Goal: Information Seeking & Learning: Learn about a topic

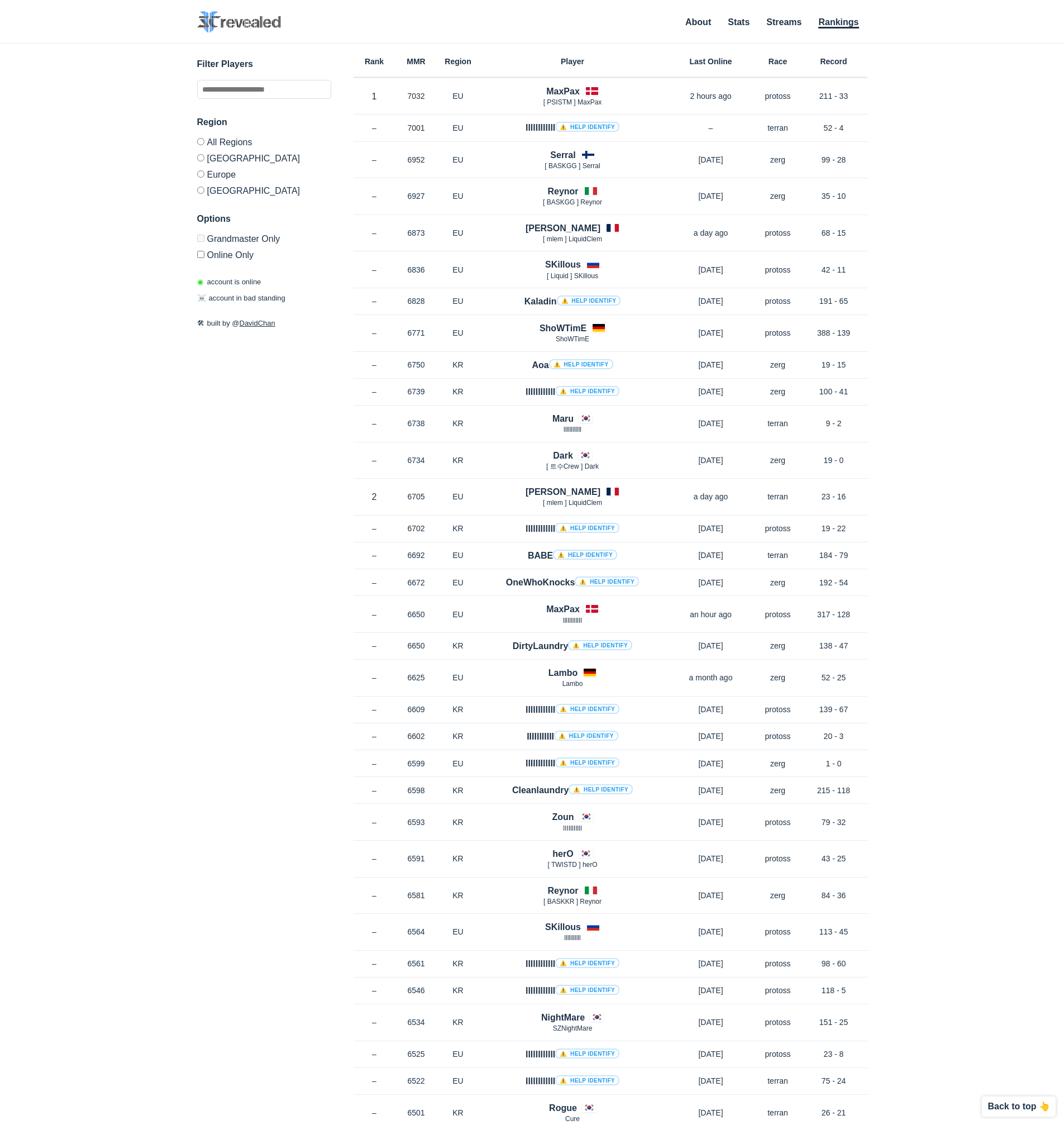
click at [237, 251] on label "Online Only" at bounding box center [264, 253] width 134 height 13
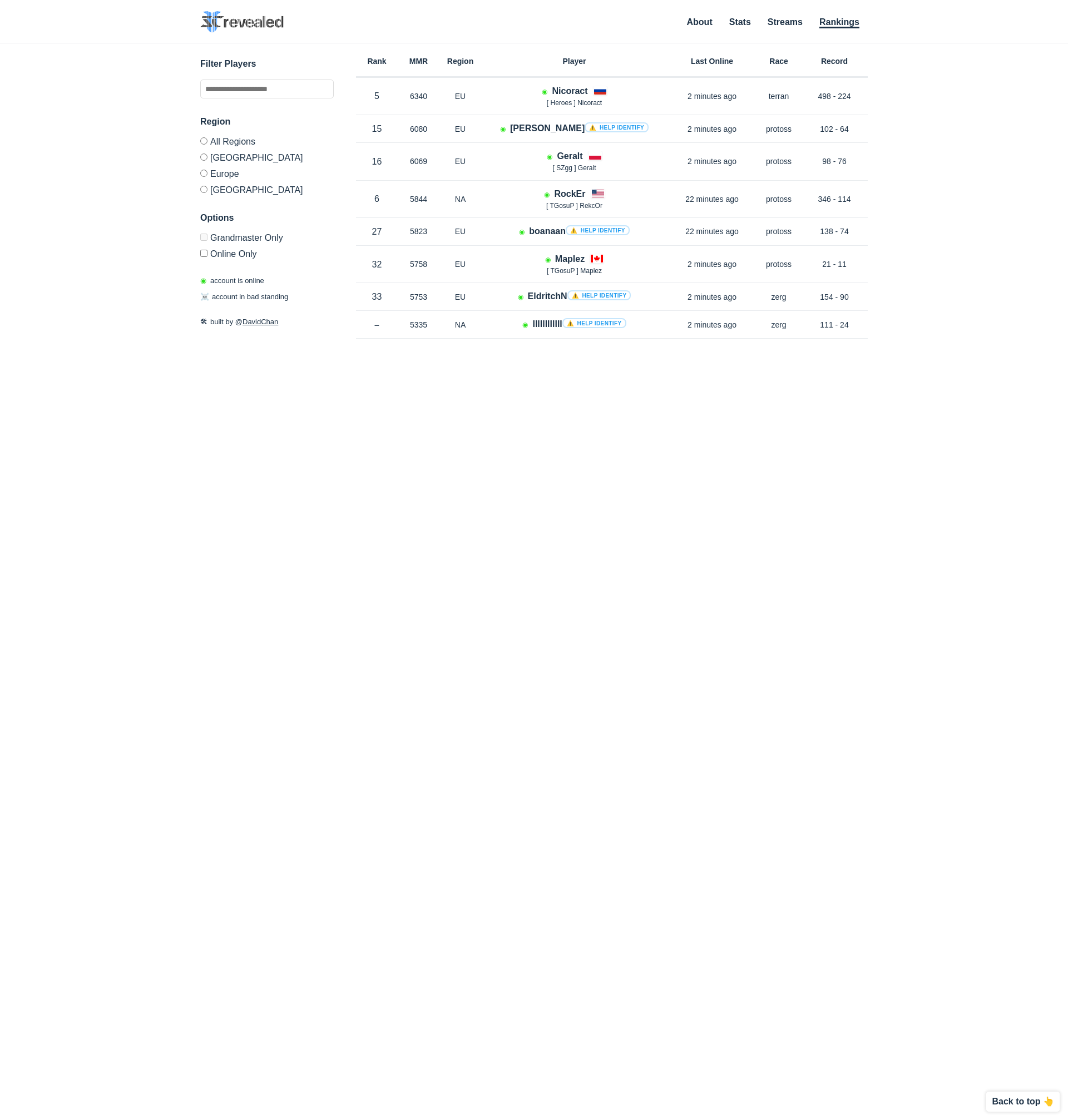
click at [236, 250] on label "Online Only" at bounding box center [267, 251] width 133 height 13
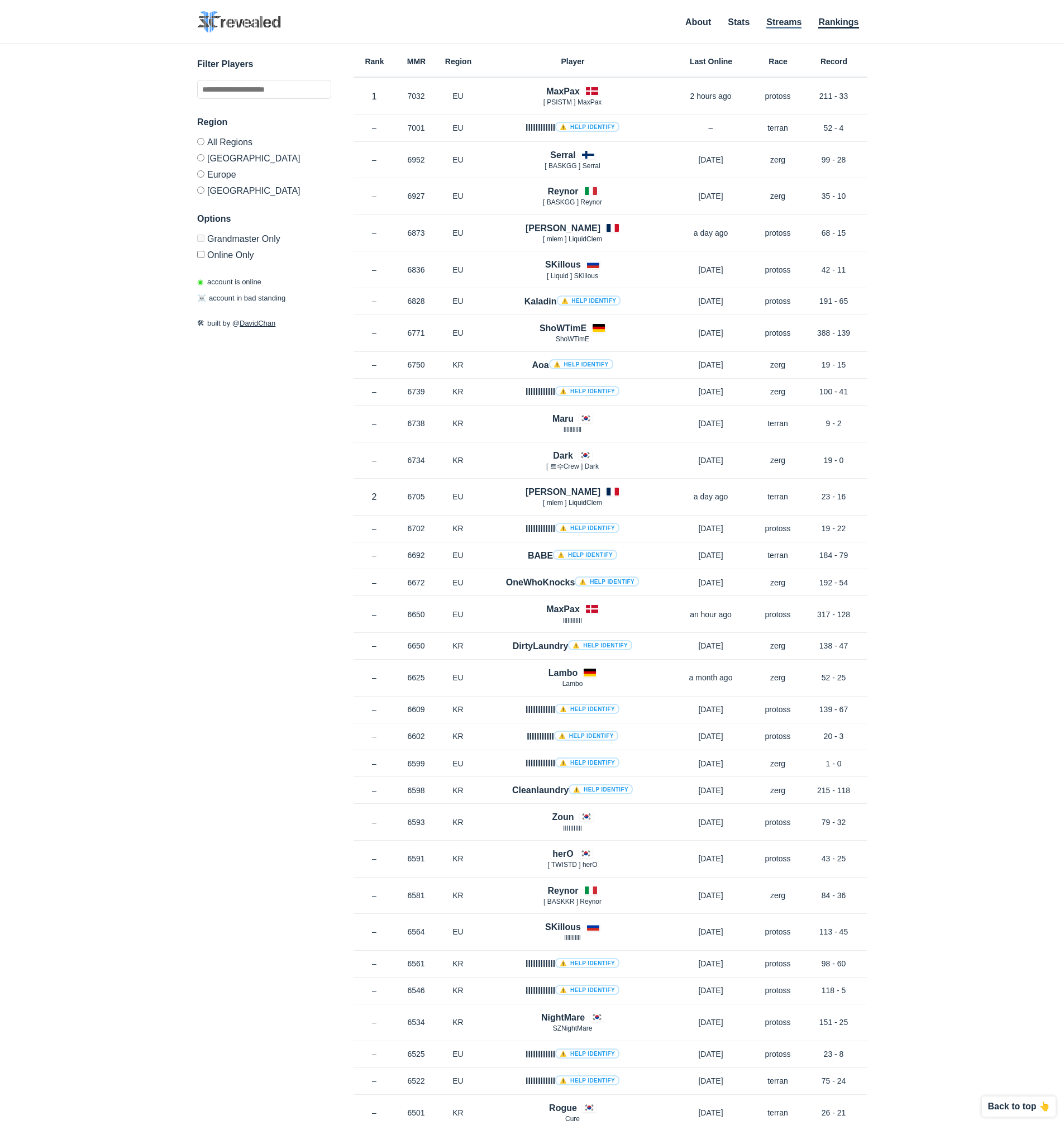
click at [788, 19] on link "Streams" at bounding box center [784, 22] width 35 height 12
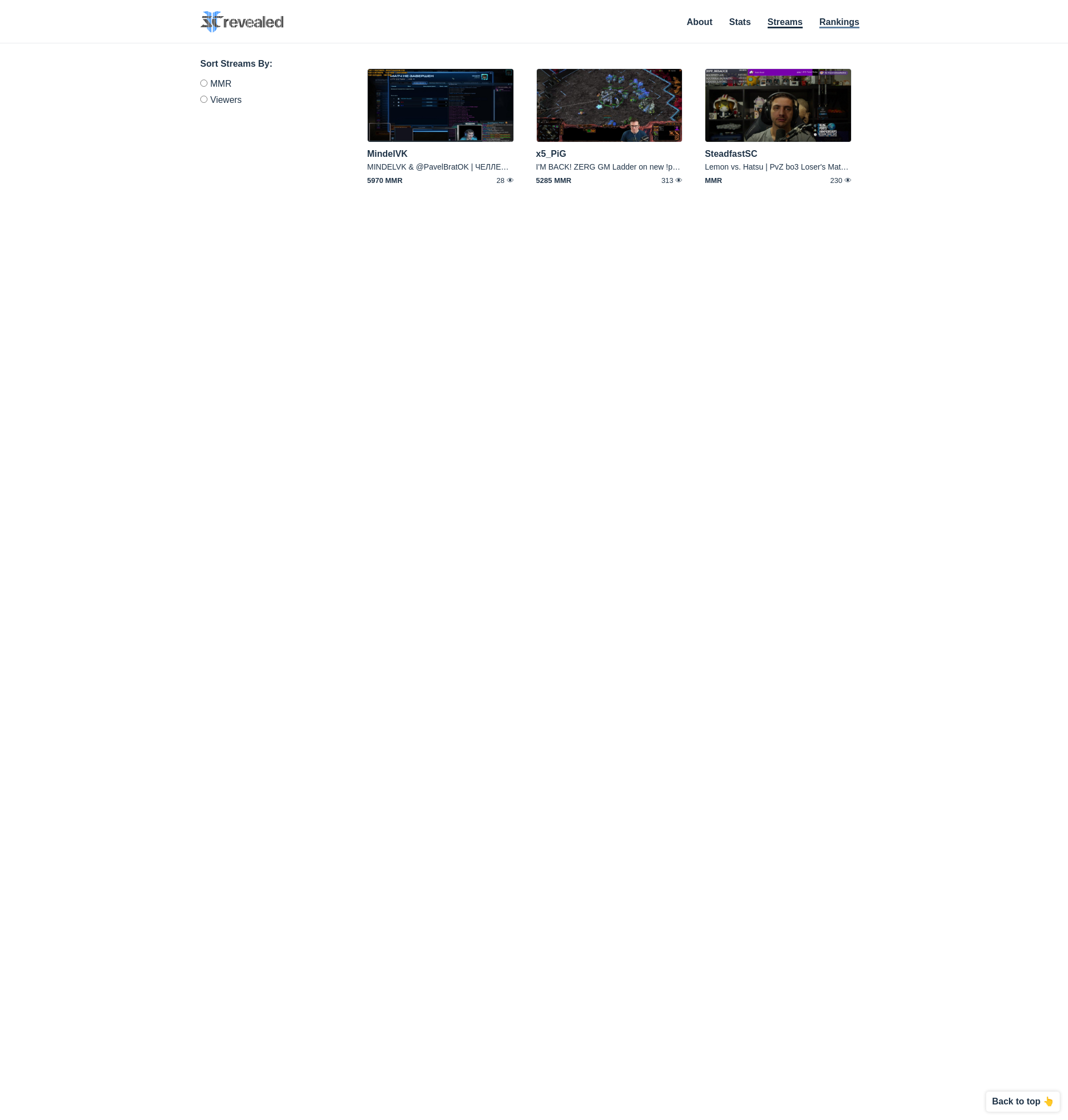
click at [848, 25] on link "Rankings" at bounding box center [840, 22] width 40 height 11
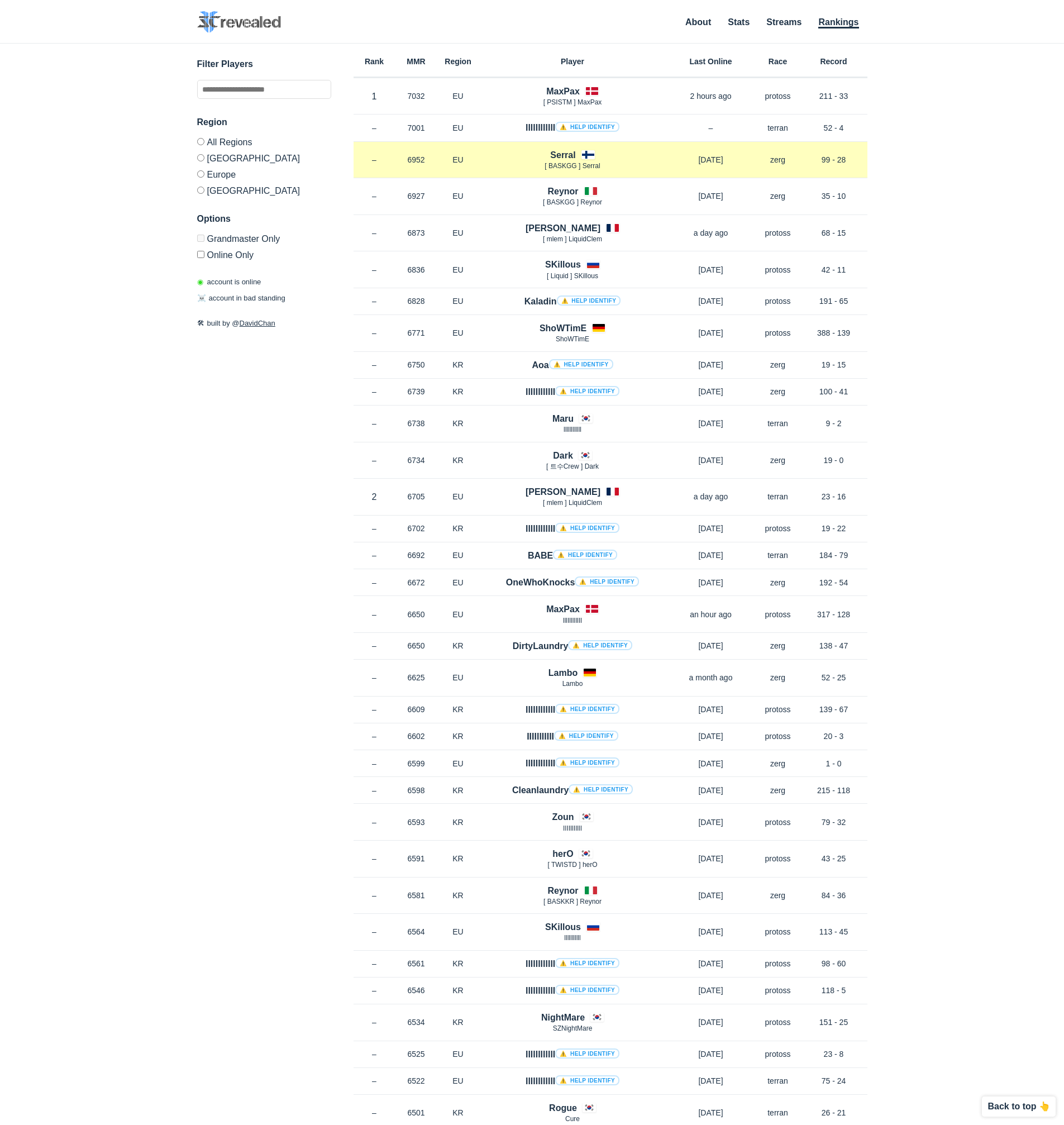
click at [674, 159] on p "[DATE]" at bounding box center [711, 159] width 89 height 12
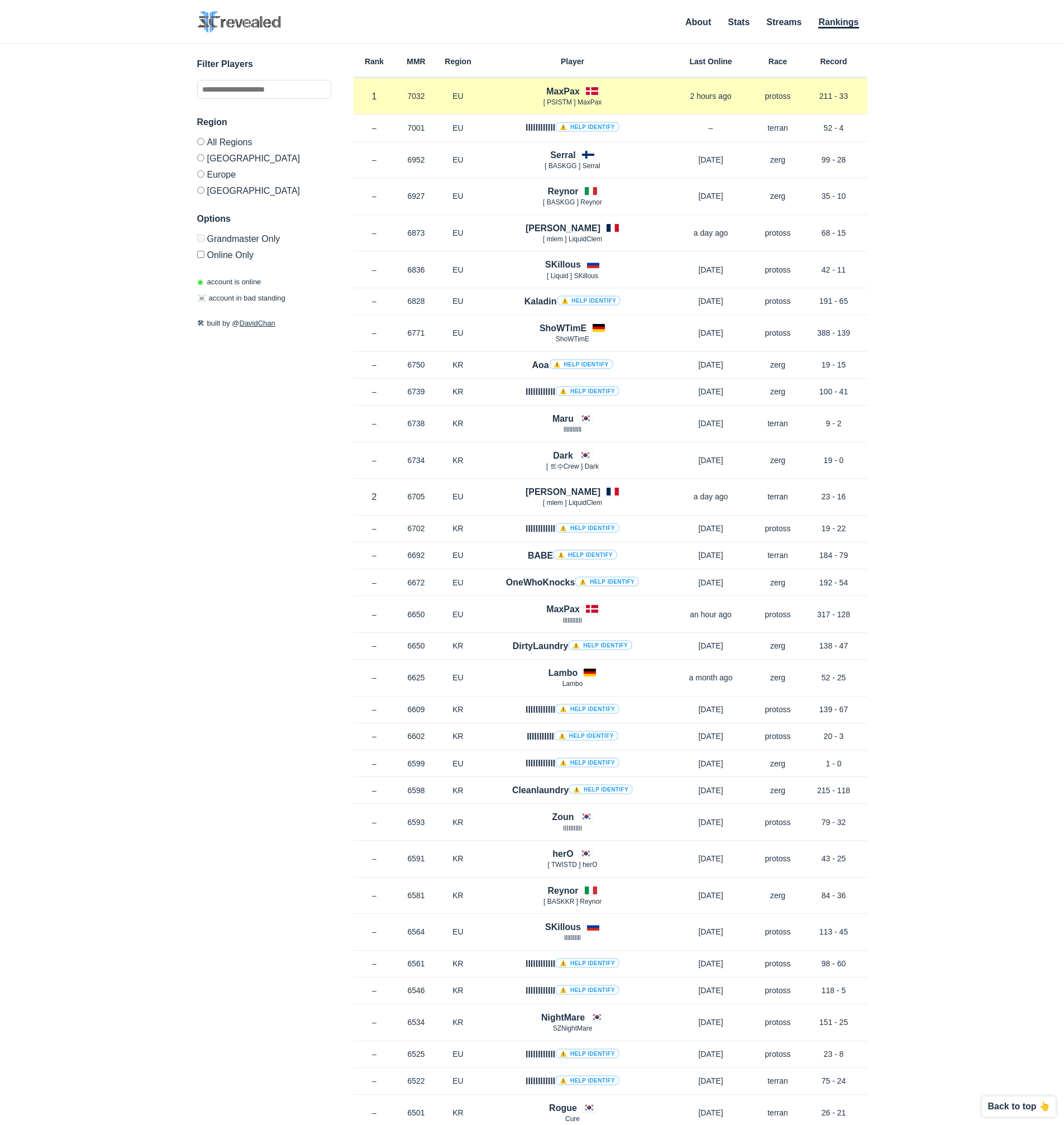
click at [547, 90] on h4 "MaxPax" at bounding box center [564, 91] width 34 height 13
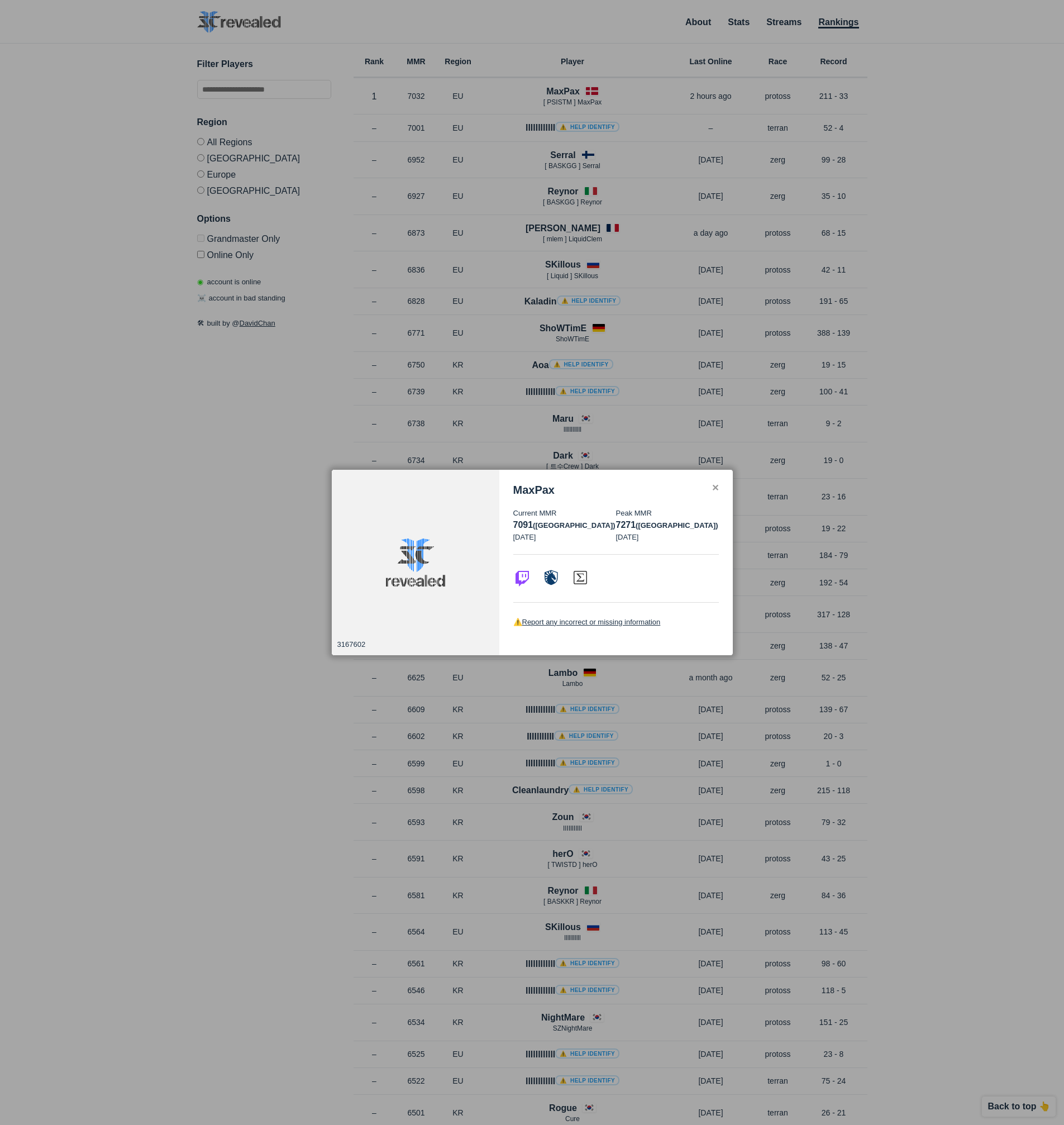
click at [716, 484] on div "✕" at bounding box center [714, 488] width 7 height 9
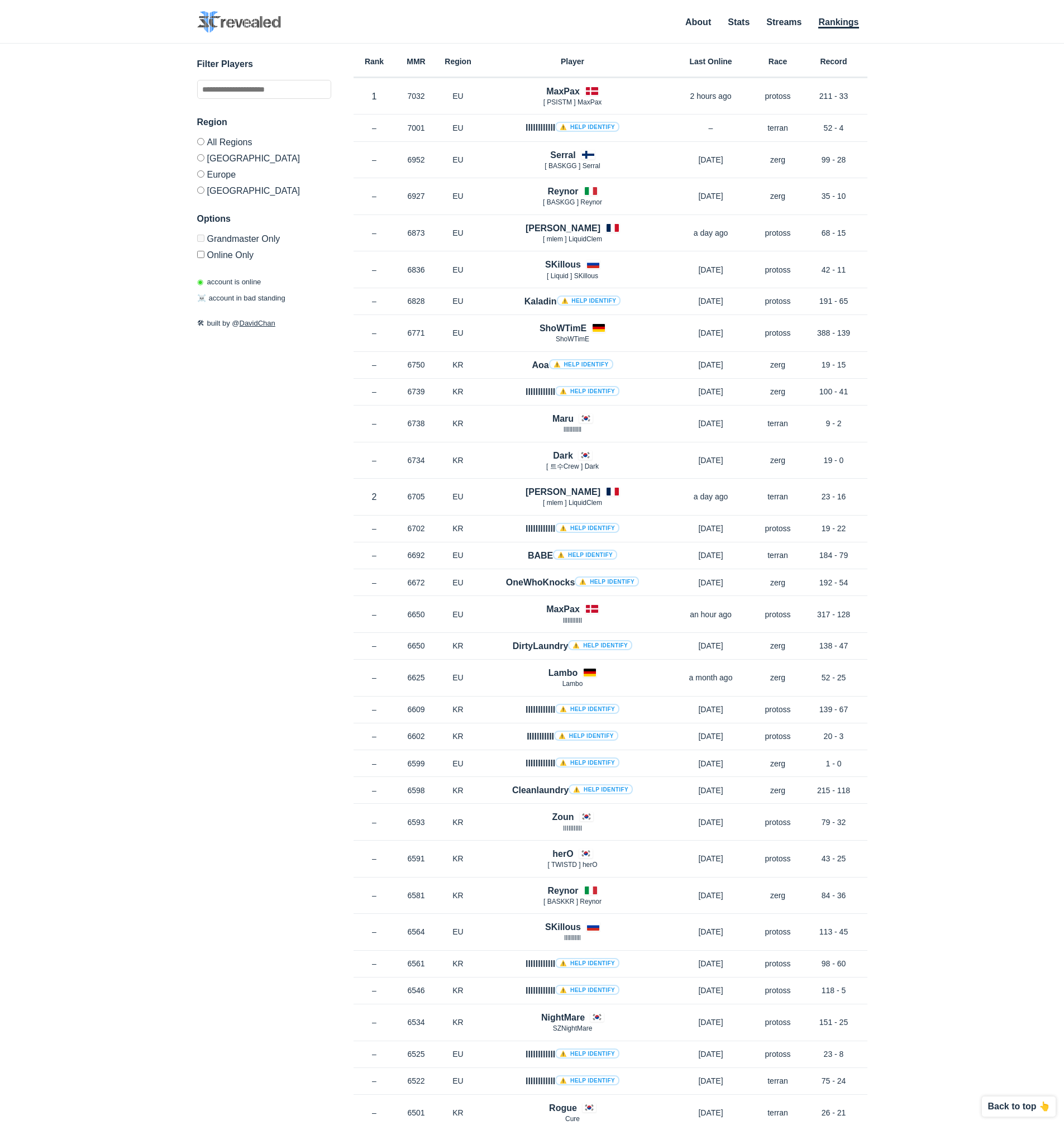
click at [243, 251] on label "Online Only" at bounding box center [264, 253] width 134 height 13
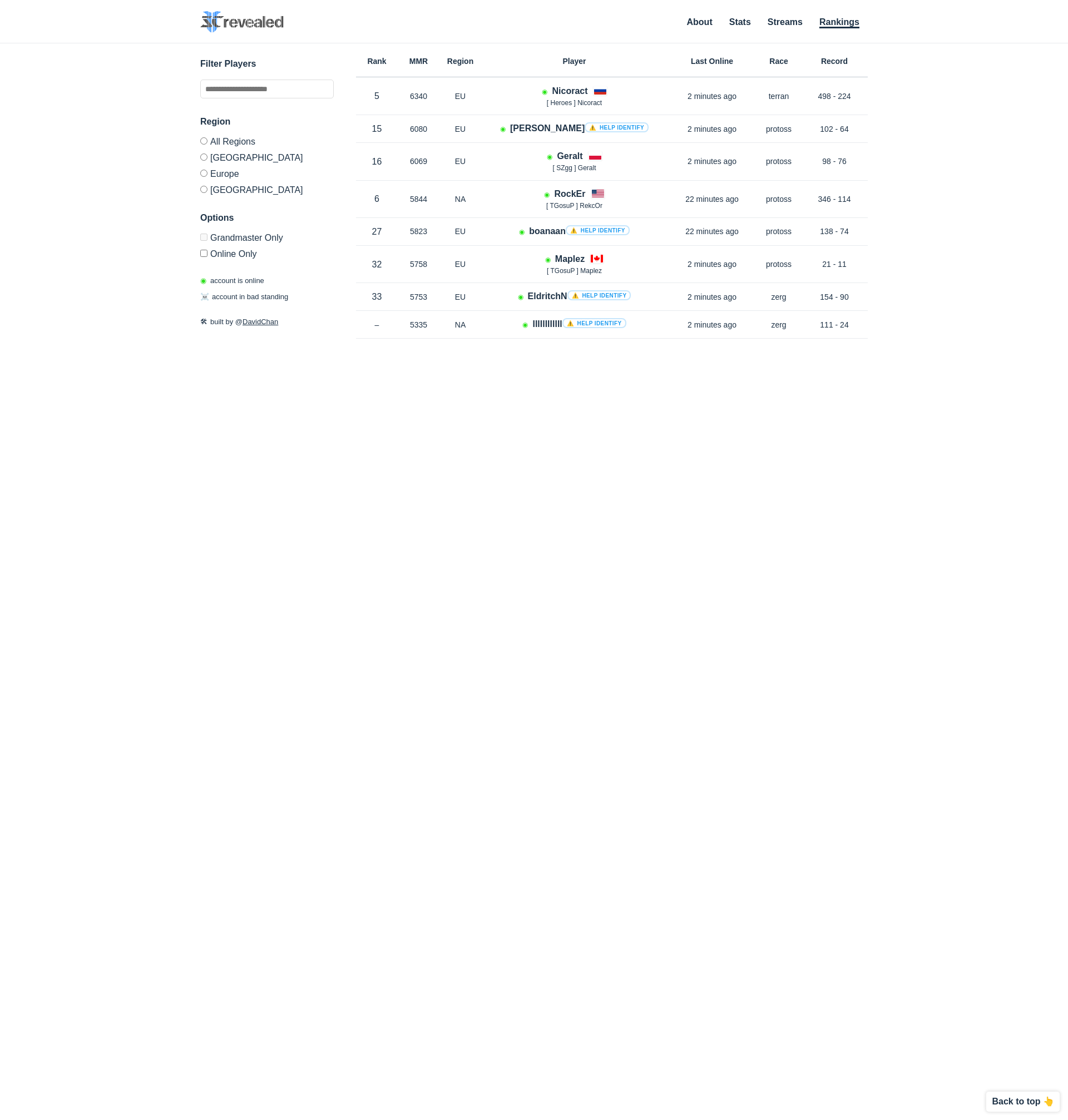
click at [242, 250] on label "Online Only" at bounding box center [267, 251] width 133 height 13
